Goal: Task Accomplishment & Management: Use online tool/utility

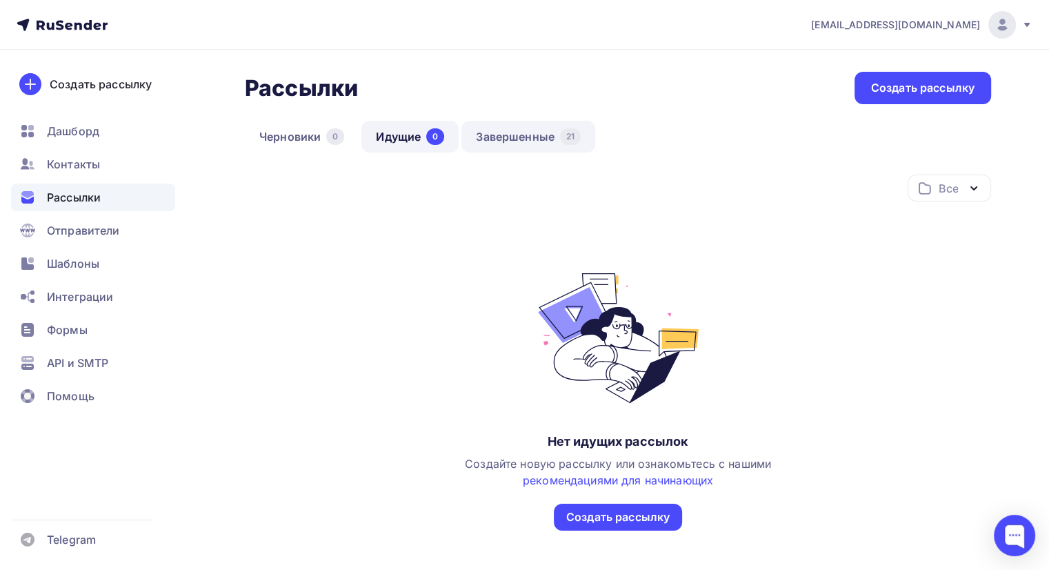
click at [521, 139] on link "Завершенные 21" at bounding box center [528, 137] width 134 height 32
click at [524, 138] on link "Завершенные 21" at bounding box center [528, 137] width 134 height 32
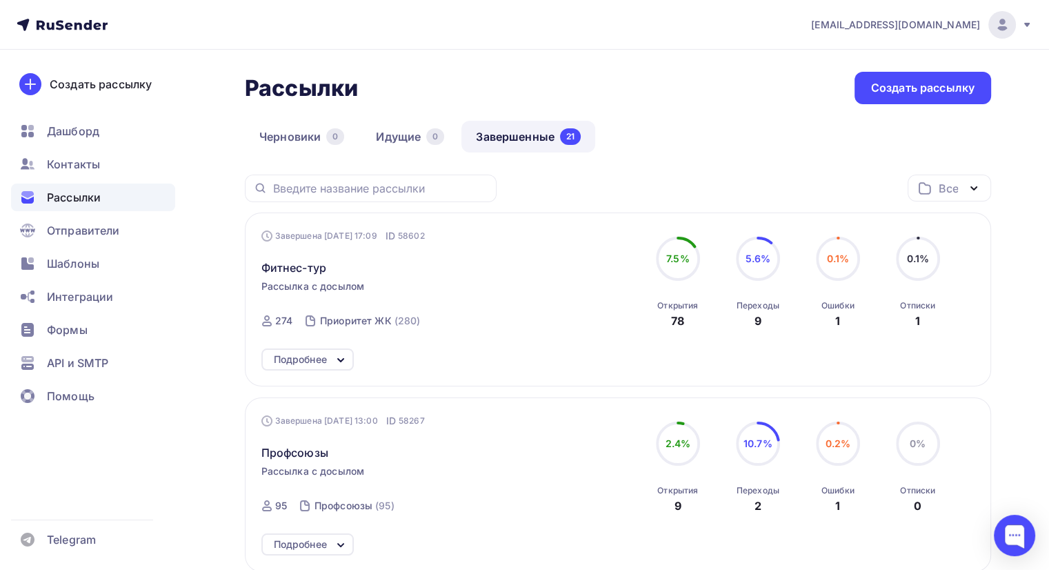
scroll to position [69, 0]
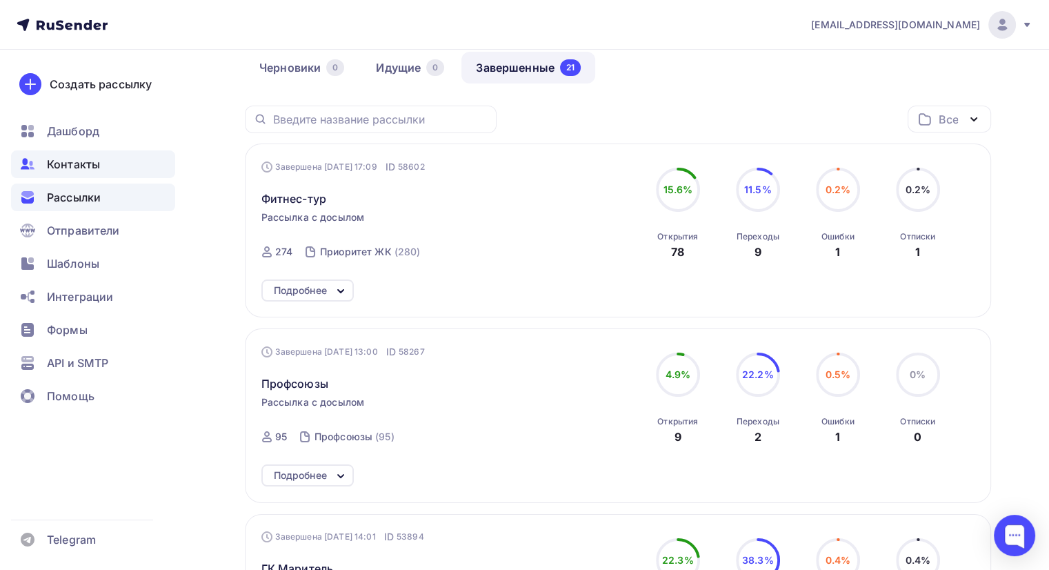
click at [63, 165] on span "Контакты" at bounding box center [73, 164] width 53 height 17
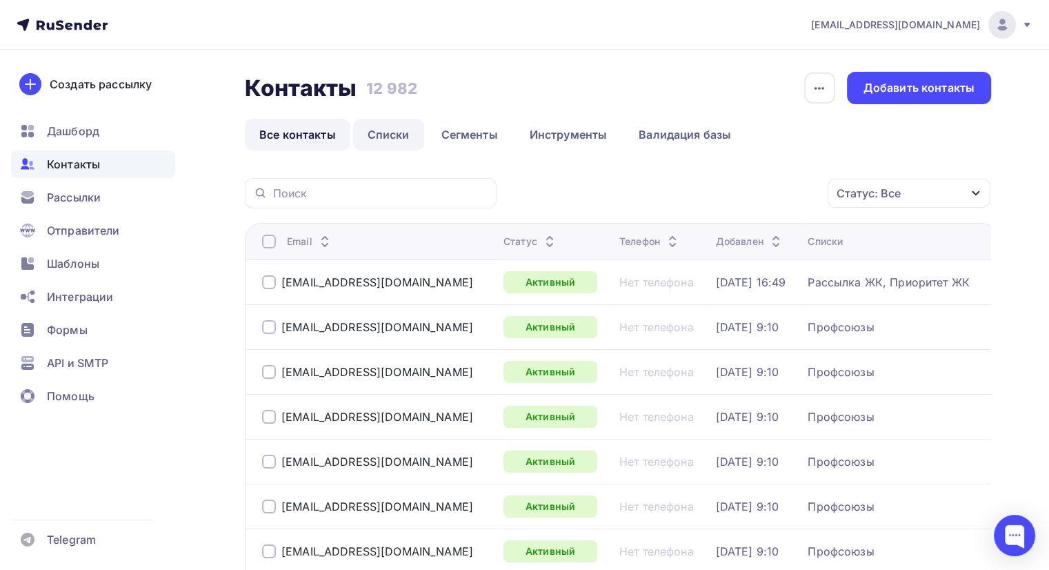
click at [387, 132] on link "Списки" at bounding box center [388, 135] width 71 height 32
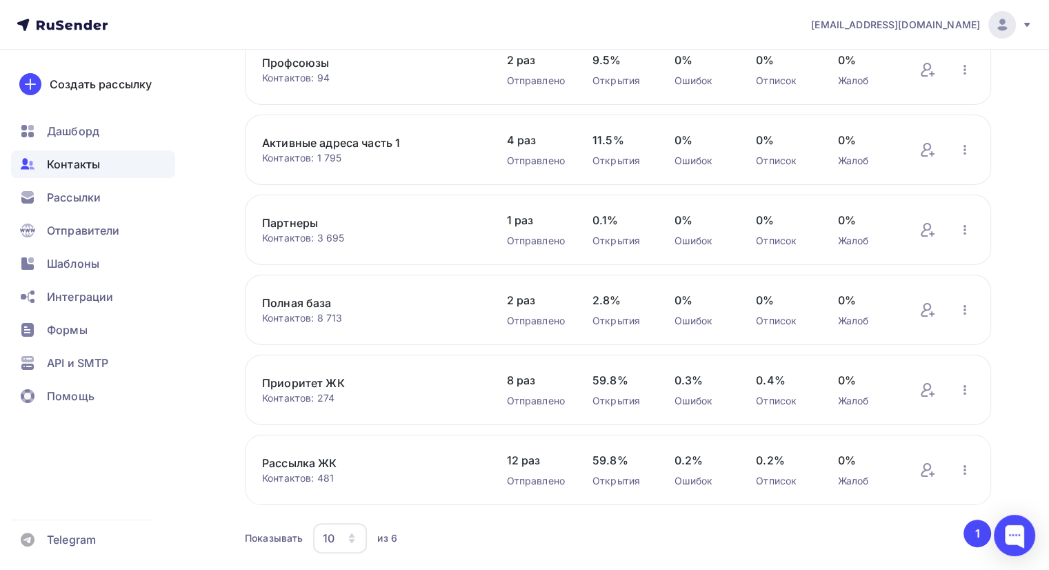
scroll to position [179, 0]
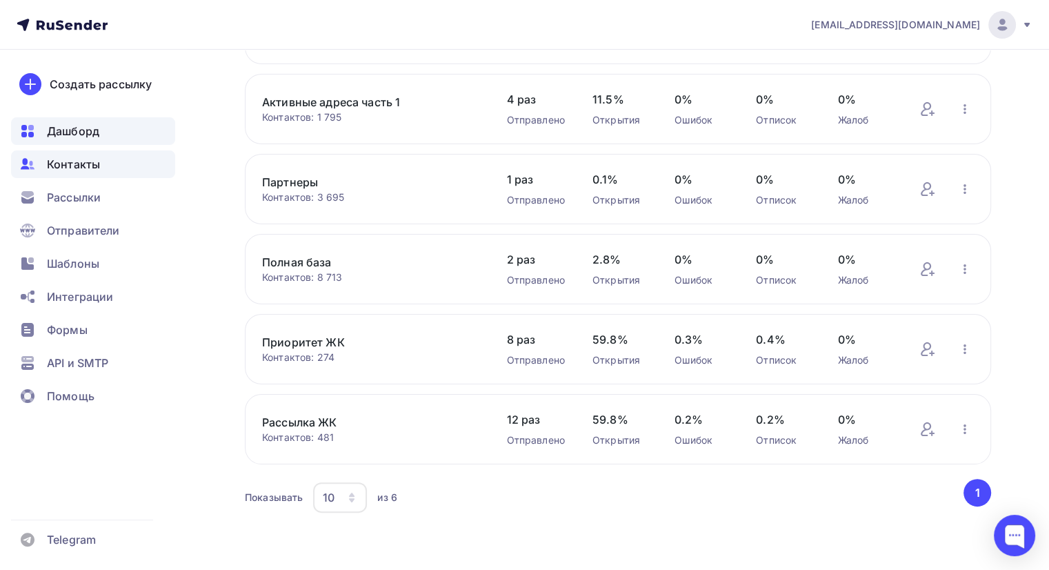
click at [60, 128] on span "Дашборд" at bounding box center [73, 131] width 52 height 17
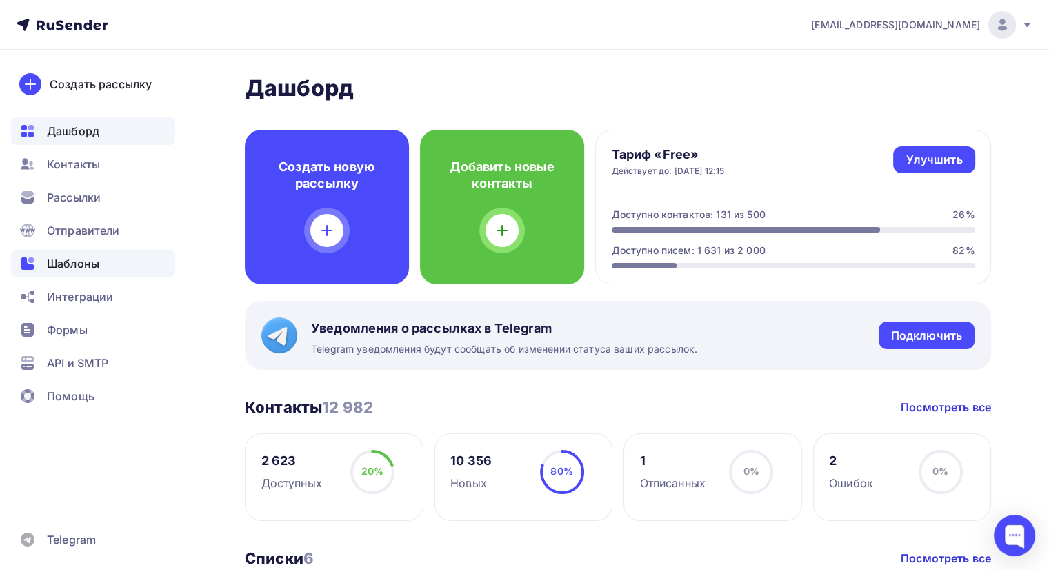
click at [83, 266] on span "Шаблоны" at bounding box center [73, 263] width 52 height 17
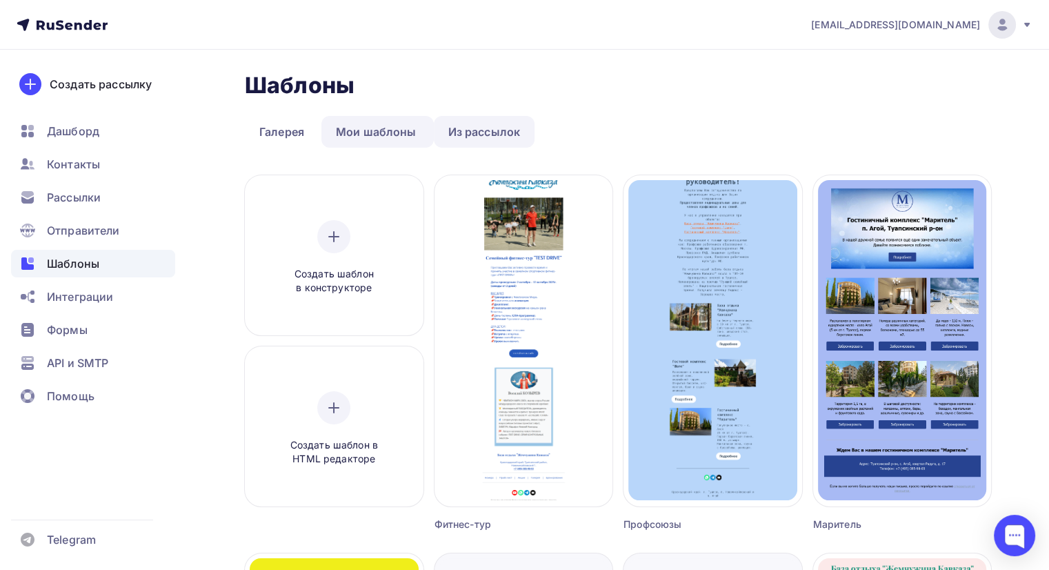
click at [471, 132] on link "Из рассылок" at bounding box center [484, 132] width 101 height 32
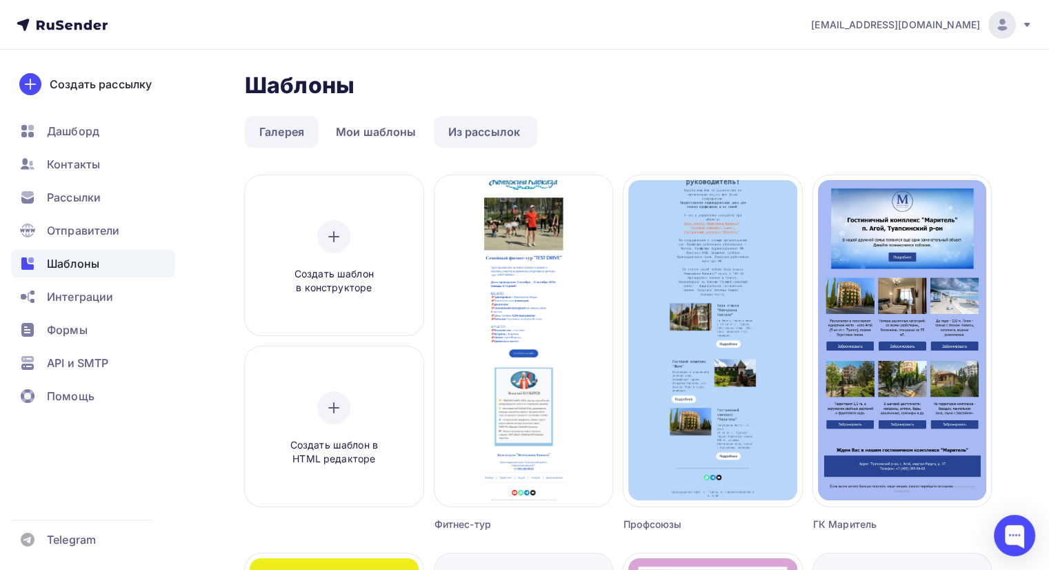
click at [282, 130] on link "Галерея" at bounding box center [282, 132] width 74 height 32
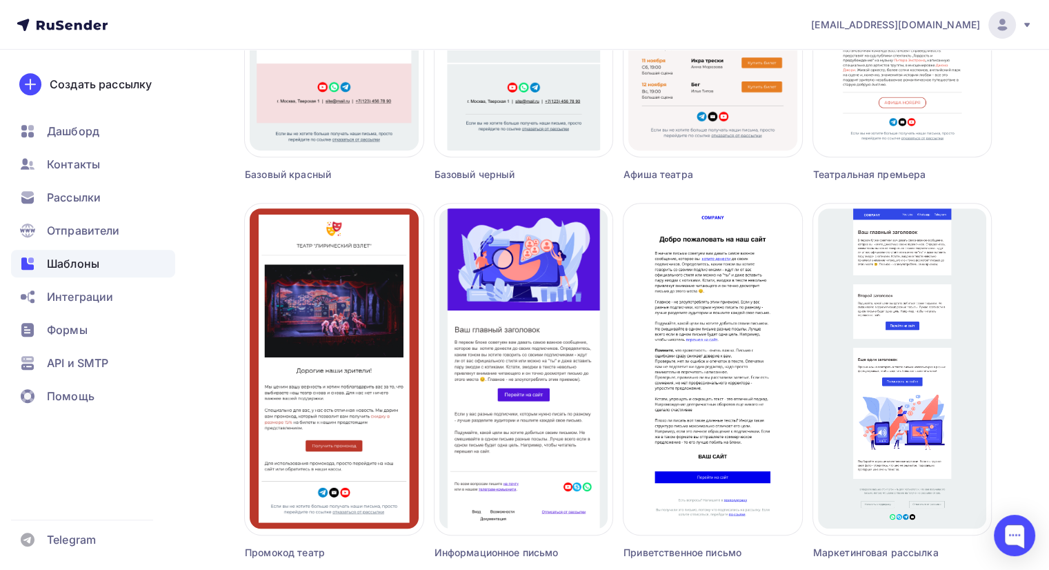
scroll to position [873, 0]
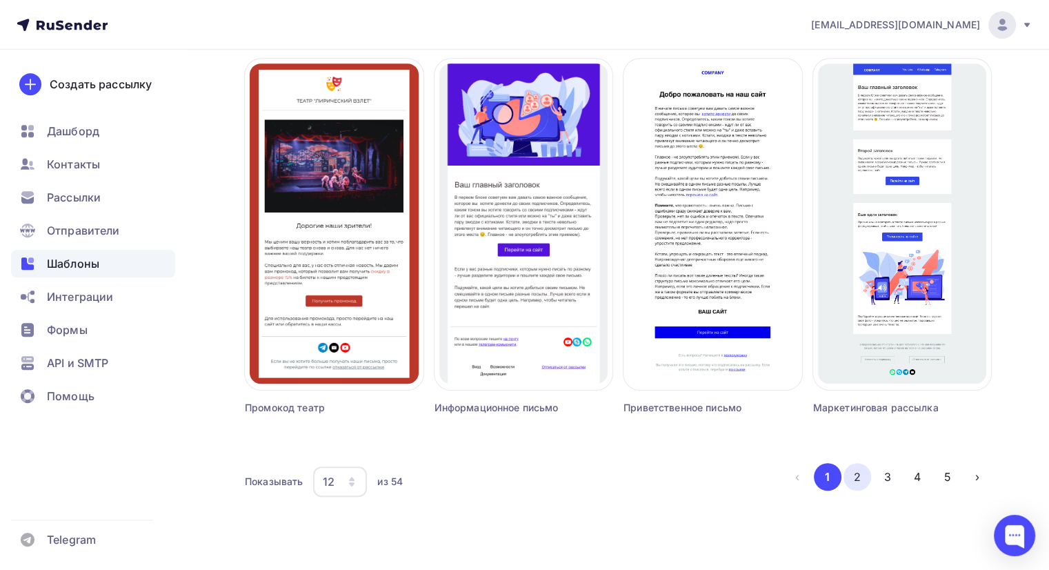
click at [864, 474] on button "2" at bounding box center [858, 477] width 28 height 28
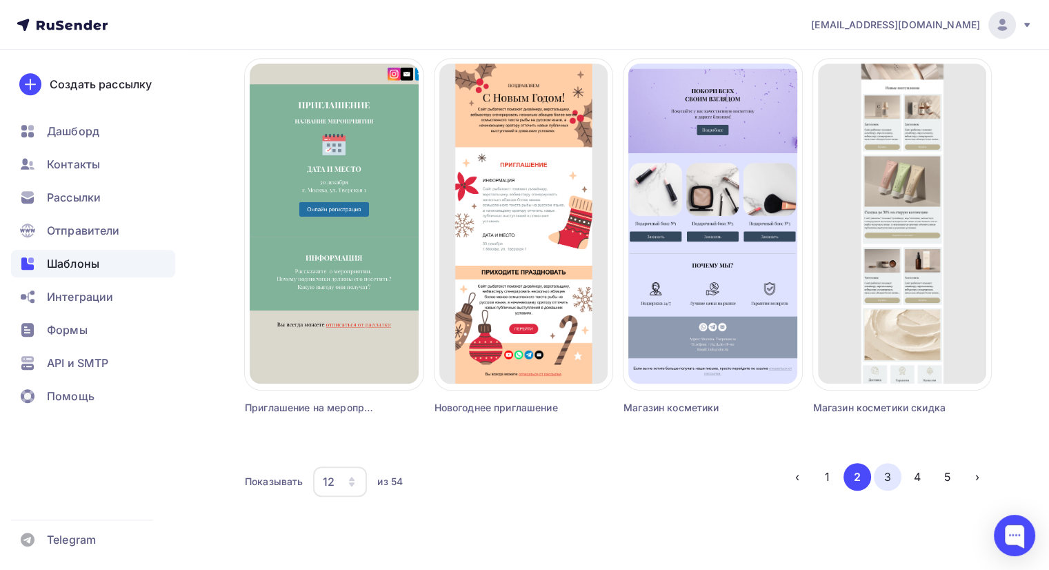
click at [885, 478] on button "3" at bounding box center [888, 477] width 28 height 28
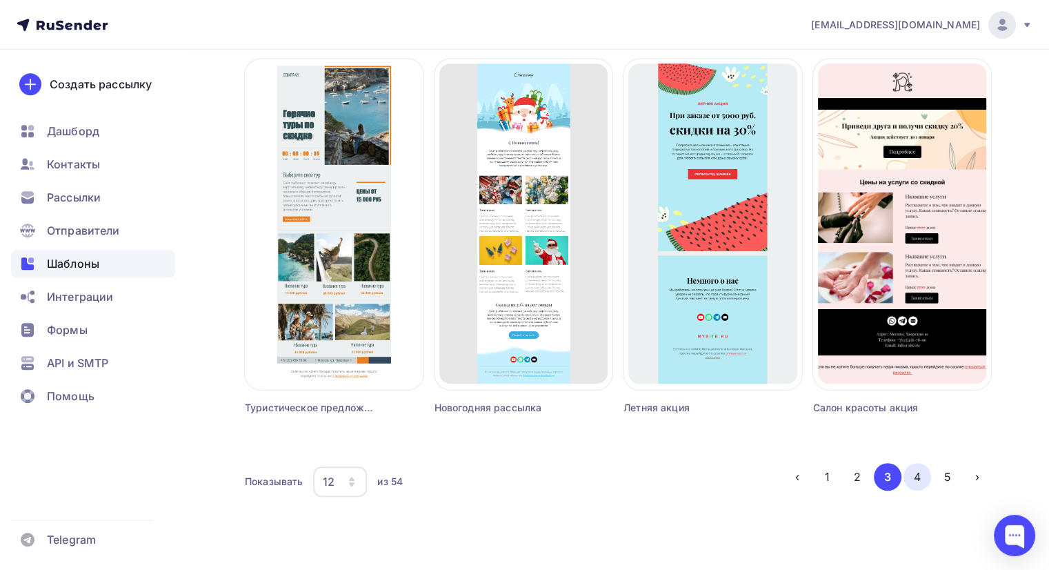
click at [914, 475] on button "4" at bounding box center [918, 477] width 28 height 28
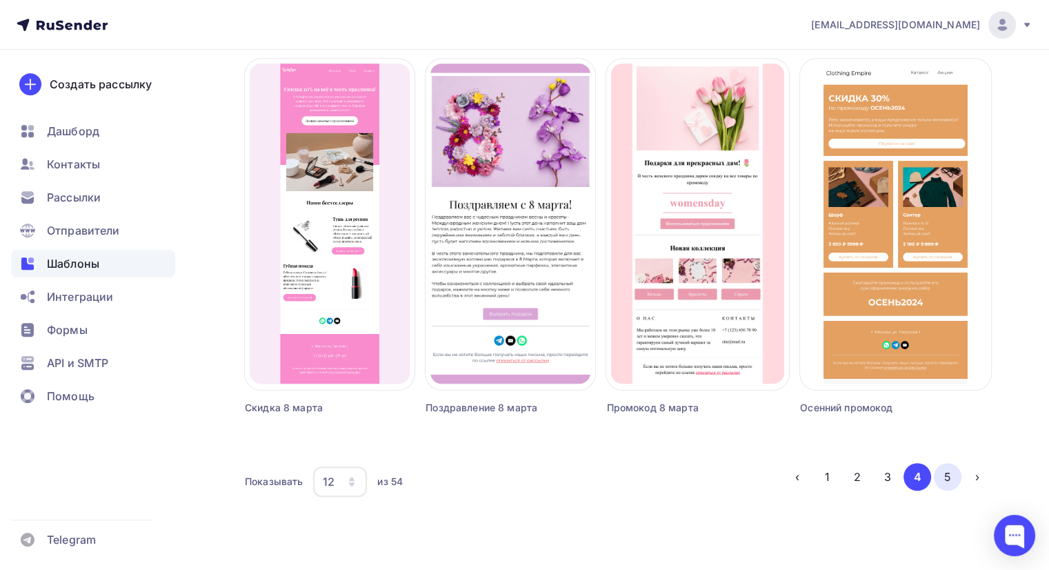
click at [948, 475] on button "5" at bounding box center [948, 477] width 28 height 28
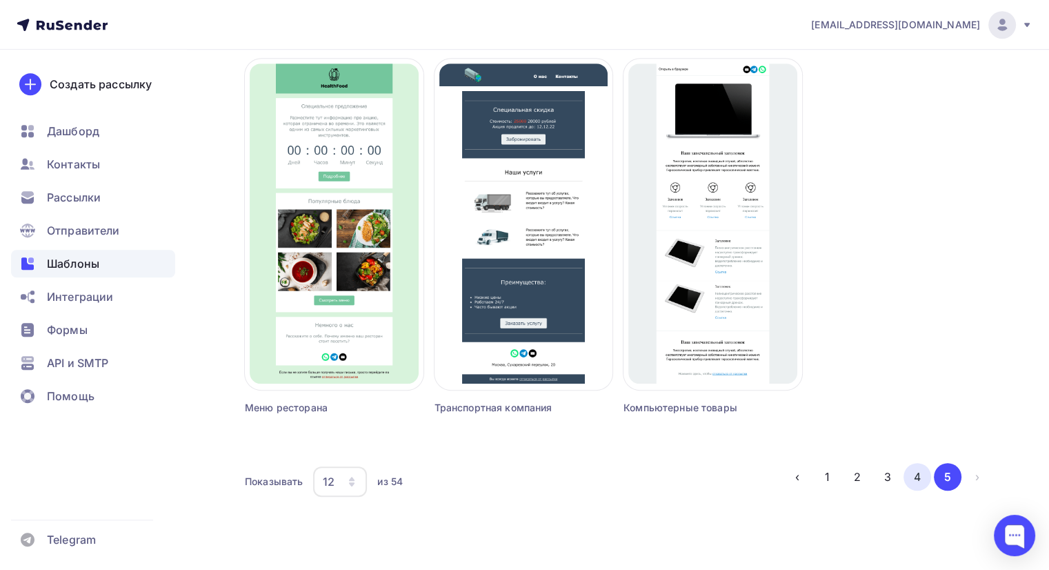
click at [920, 475] on button "4" at bounding box center [918, 477] width 28 height 28
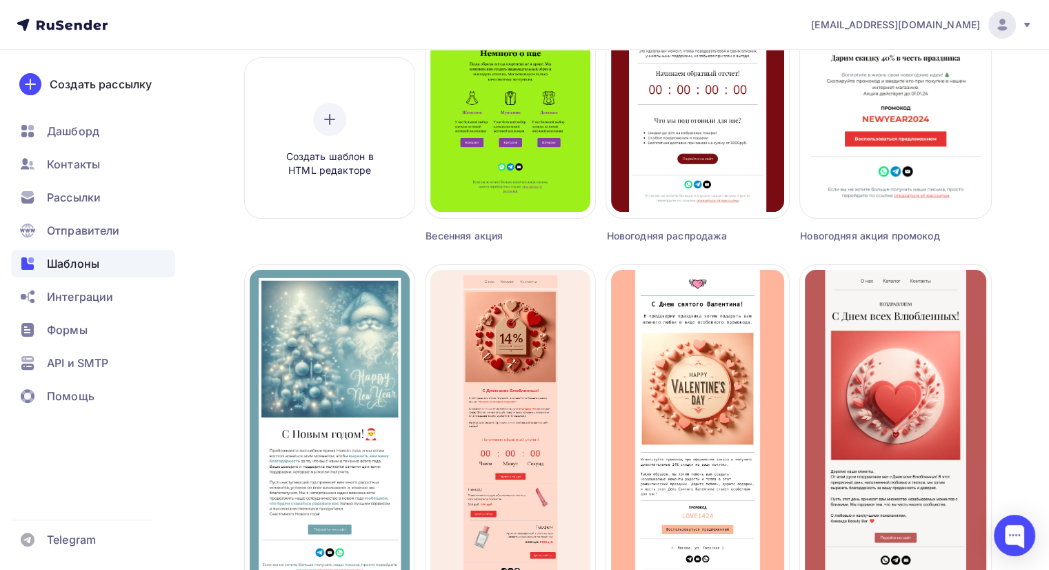
scroll to position [345, 0]
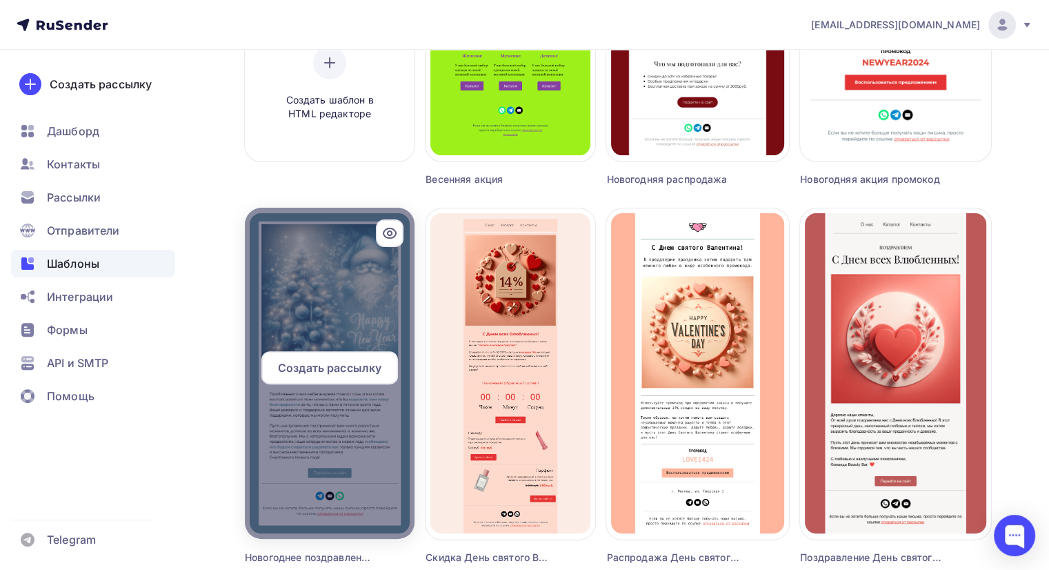
click at [332, 371] on span "Создать рассылку" at bounding box center [329, 367] width 103 height 17
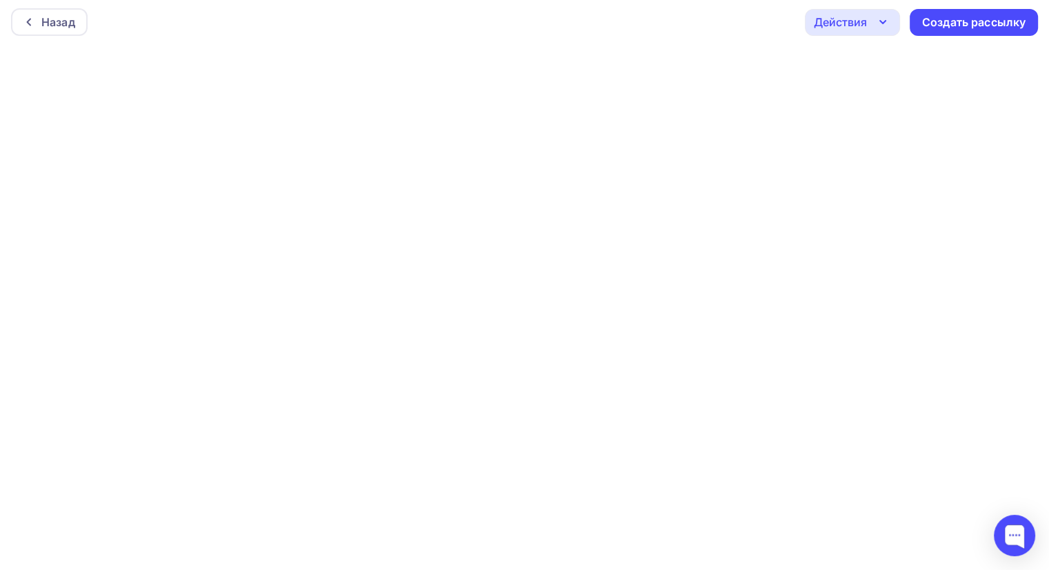
scroll to position [3, 0]
click at [879, 24] on icon "button" at bounding box center [883, 22] width 17 height 17
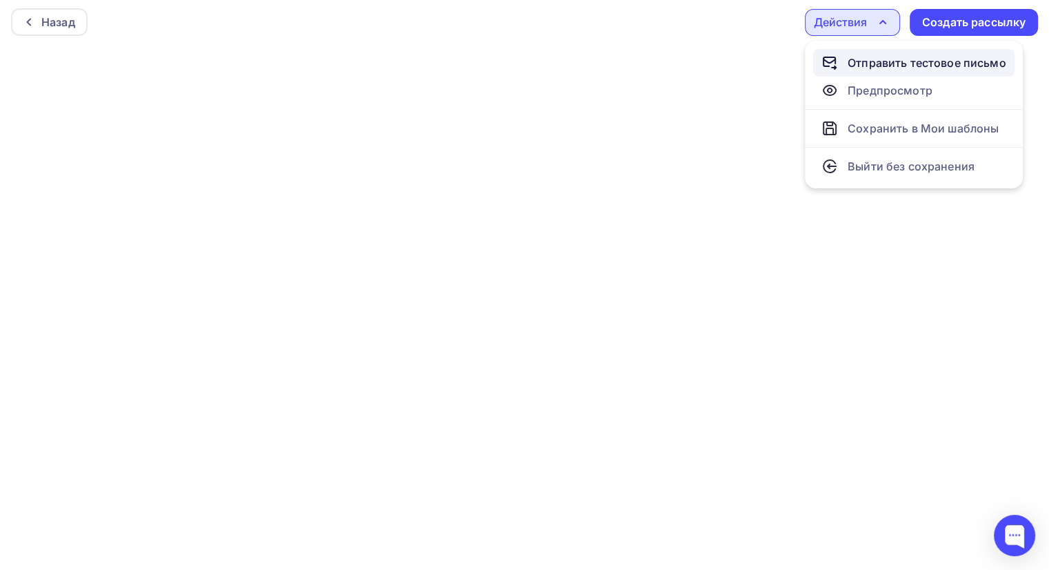
click at [886, 67] on div "Отправить тестовое письмо" at bounding box center [927, 62] width 159 height 17
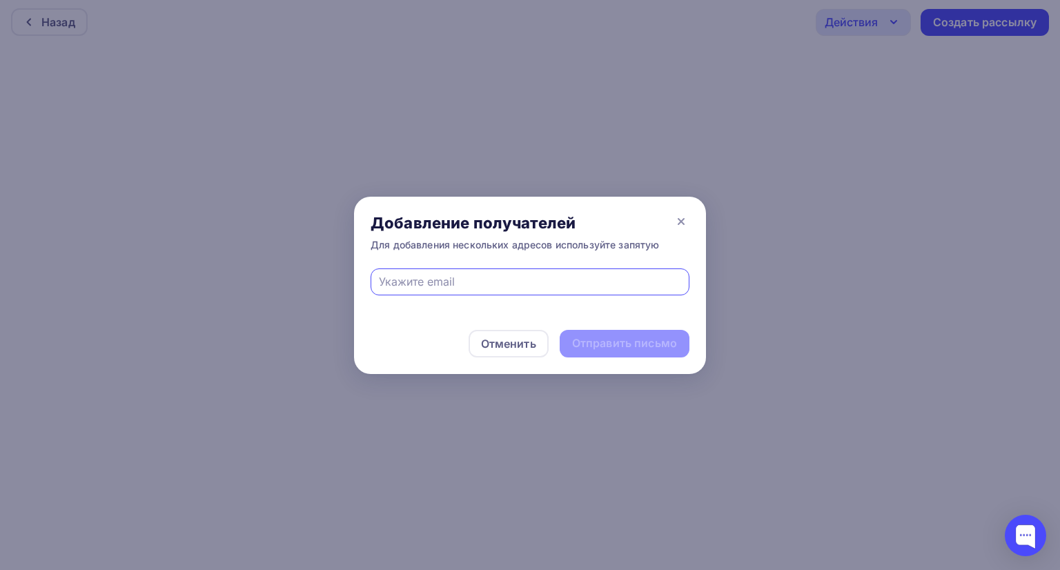
click at [475, 281] on input "text" at bounding box center [530, 281] width 303 height 17
type input "[EMAIL_ADDRESS][DOMAIN_NAME]"
drag, startPoint x: 465, startPoint y: 275, endPoint x: 401, endPoint y: 272, distance: 64.2
click at [367, 272] on div "[EMAIL_ADDRESS][DOMAIN_NAME]" at bounding box center [530, 290] width 352 height 45
click at [539, 281] on input "[EMAIL_ADDRESS][DOMAIN_NAME]" at bounding box center [530, 281] width 303 height 17
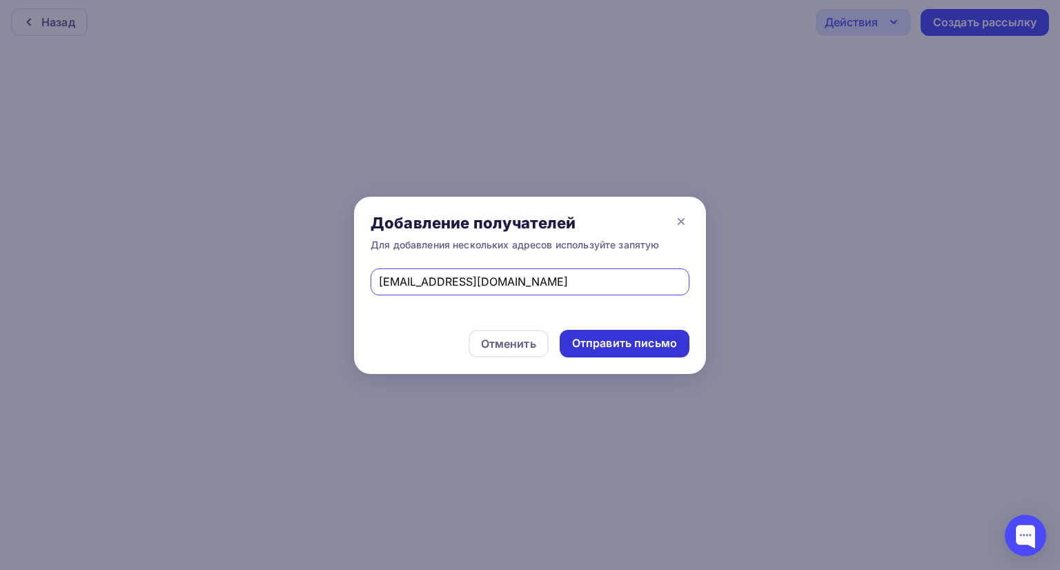
click at [630, 341] on div "Отправить письмо" at bounding box center [624, 343] width 105 height 16
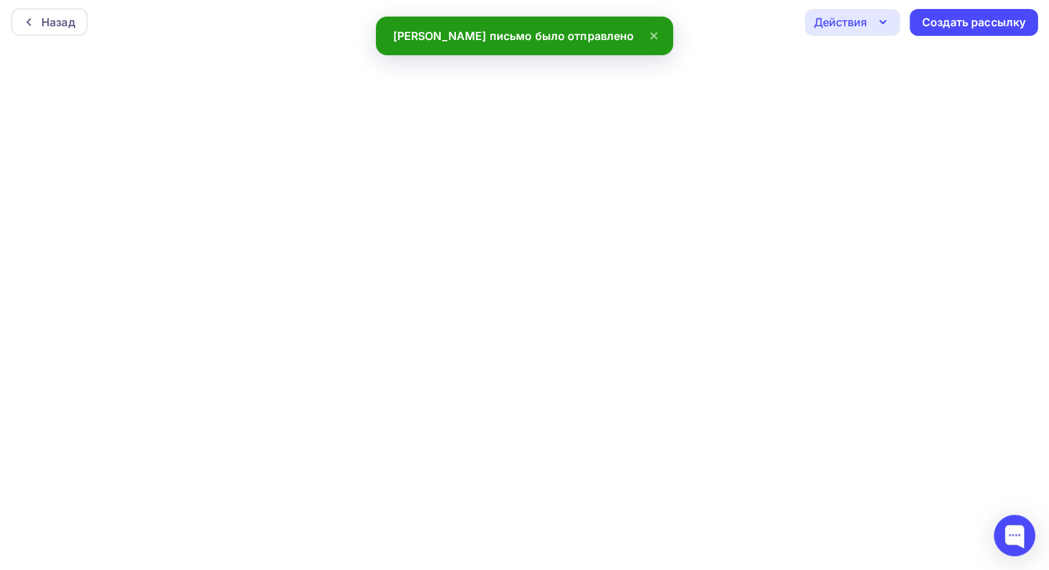
click at [886, 21] on icon "button" at bounding box center [883, 22] width 17 height 17
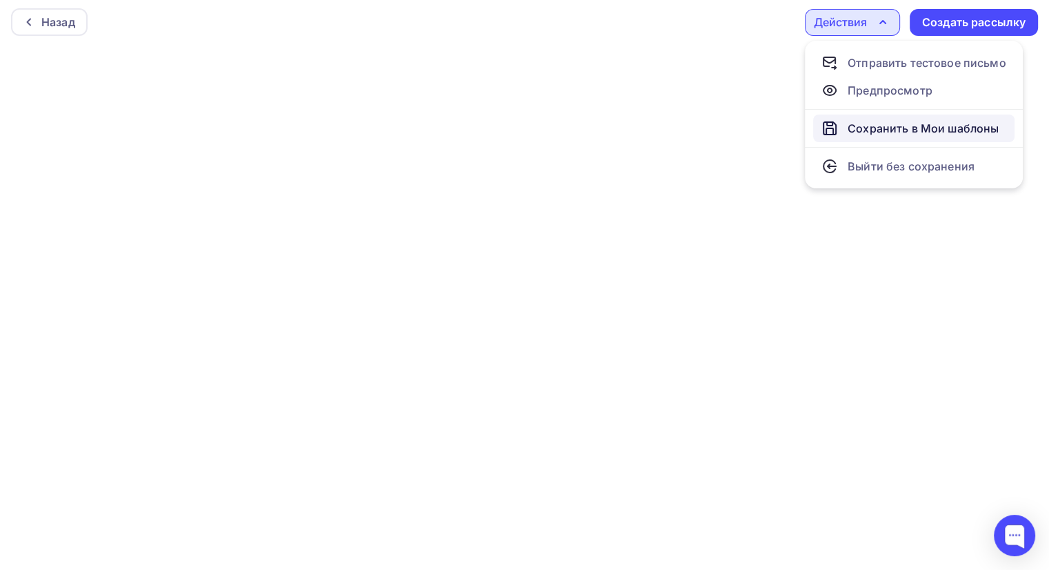
click at [928, 130] on div "Сохранить в Мои шаблоны" at bounding box center [923, 128] width 151 height 17
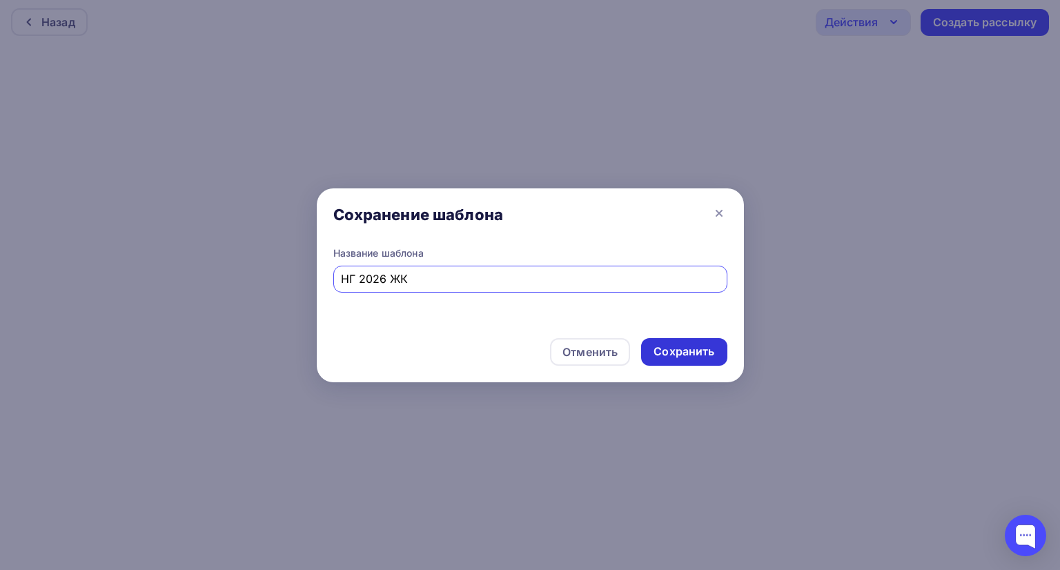
type input "НГ 2026 ЖК"
click at [685, 350] on div "Сохранить" at bounding box center [683, 352] width 61 height 16
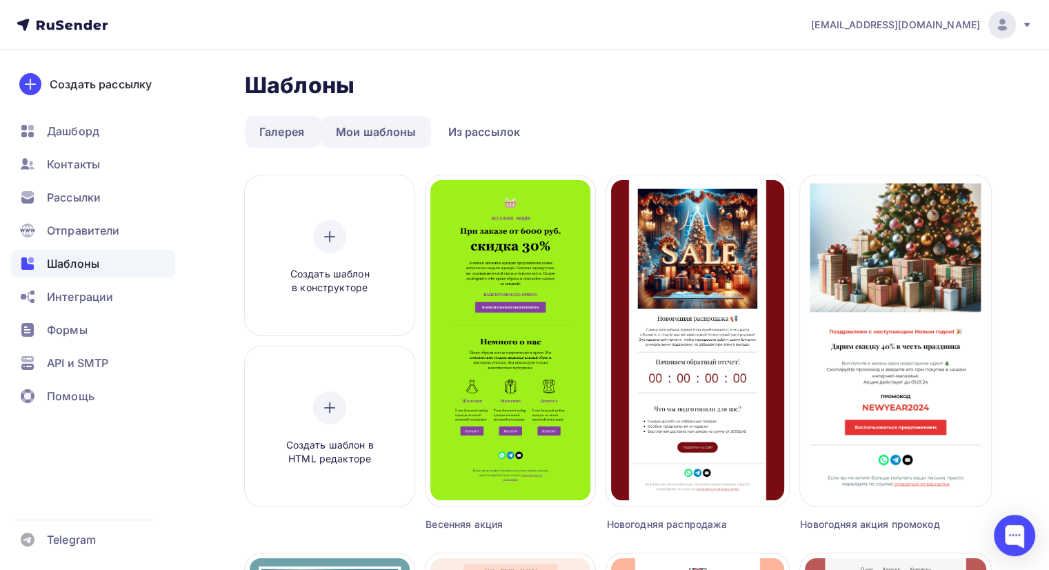
click at [381, 122] on link "Мои шаблоны" at bounding box center [376, 132] width 110 height 32
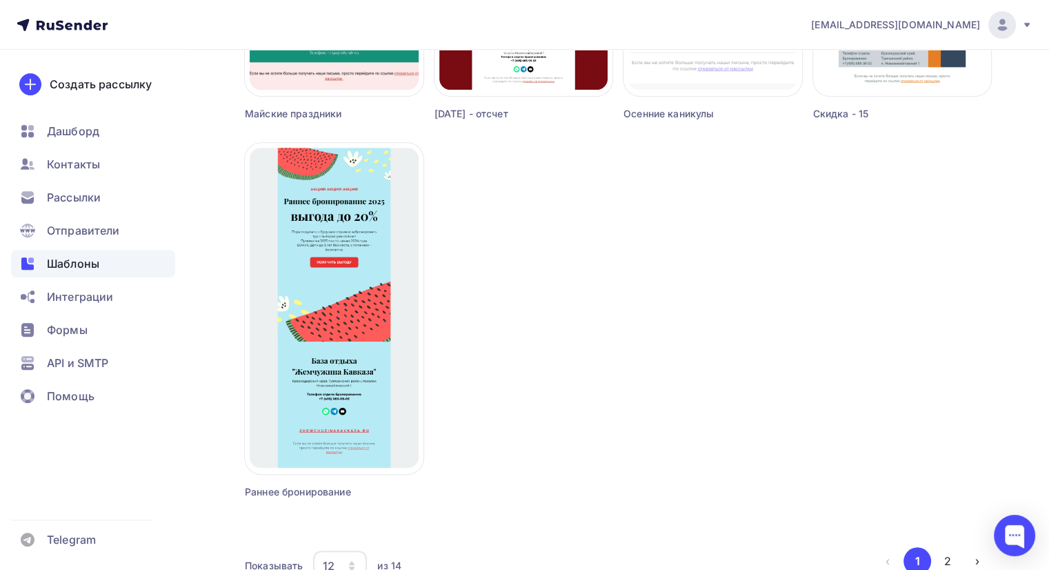
scroll to position [1242, 0]
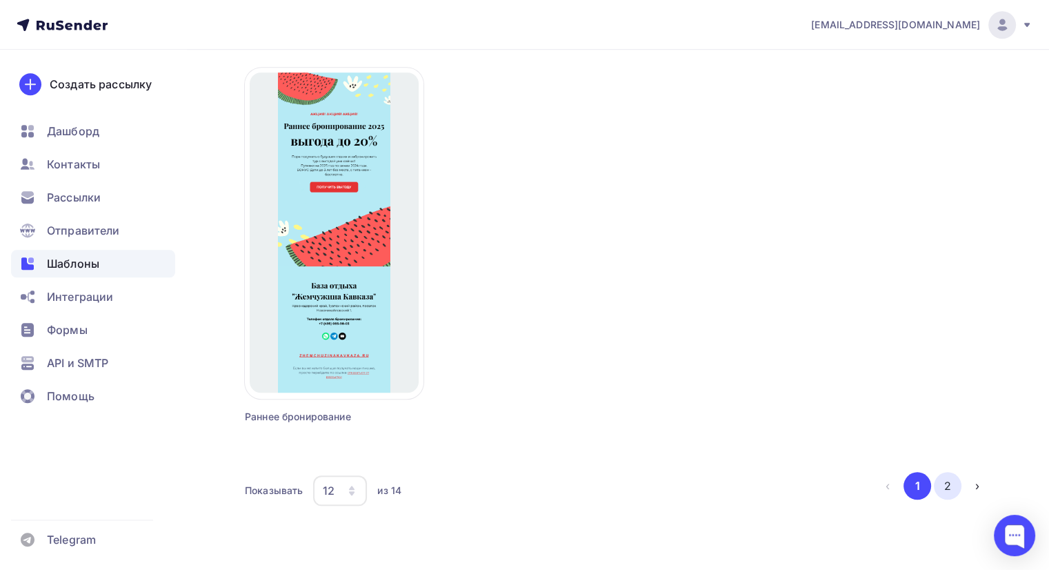
click at [950, 488] on button "2" at bounding box center [948, 486] width 28 height 28
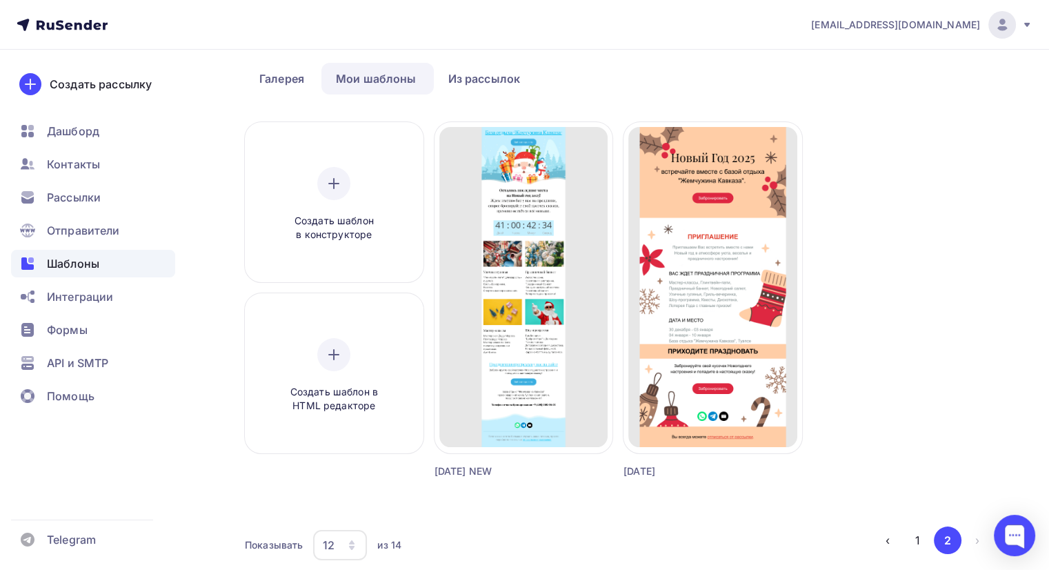
scroll to position [117, 0]
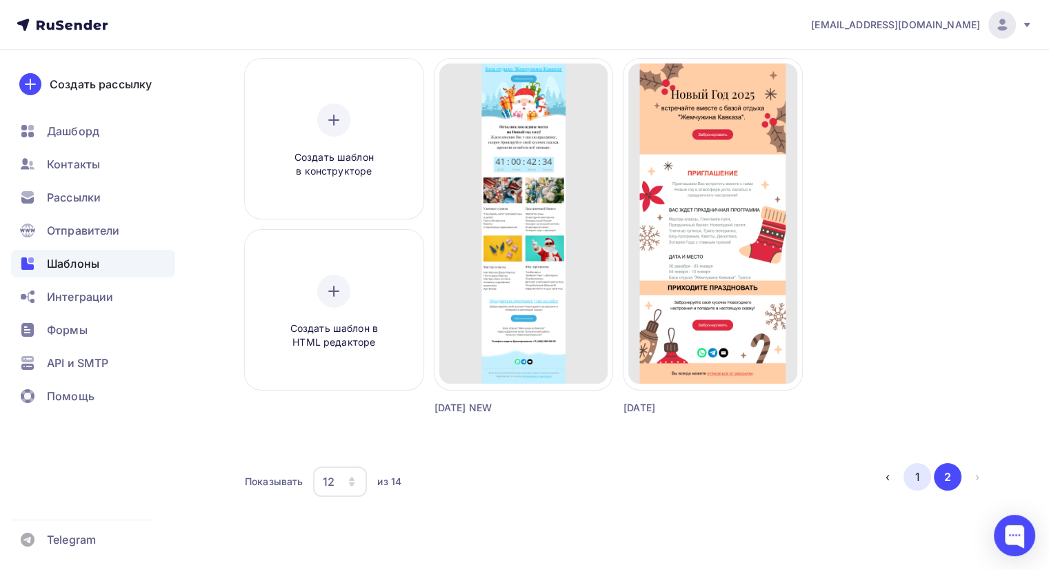
click at [918, 475] on button "1" at bounding box center [918, 477] width 28 height 28
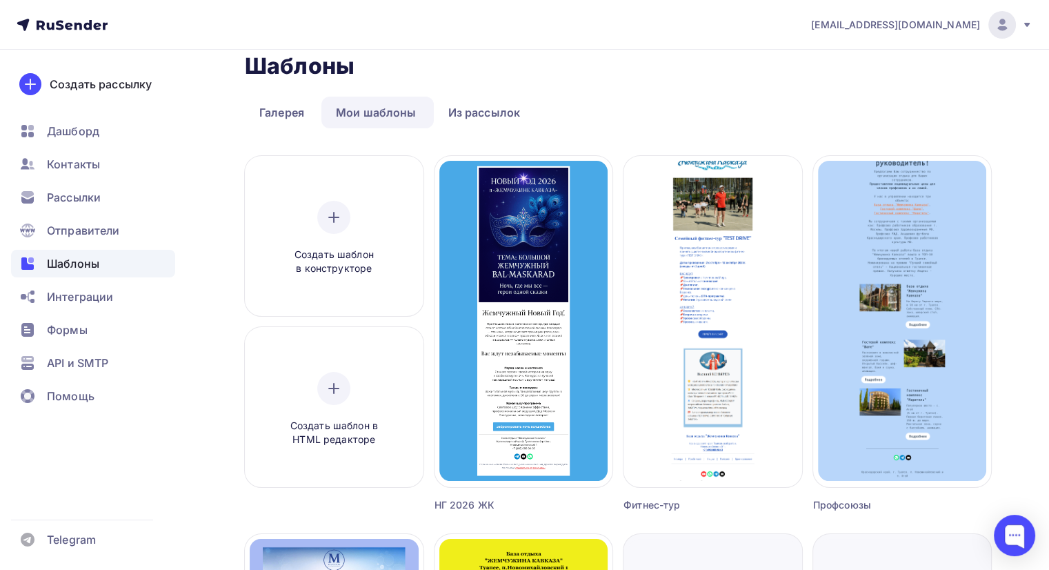
scroll to position [0, 0]
